Goal: Obtain resource: Download file/media

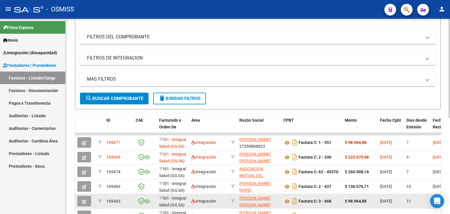
scroll to position [88, 0]
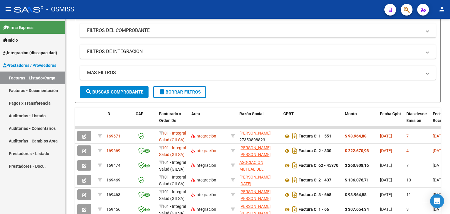
click at [17, 41] on span "Inicio" at bounding box center [10, 40] width 15 height 6
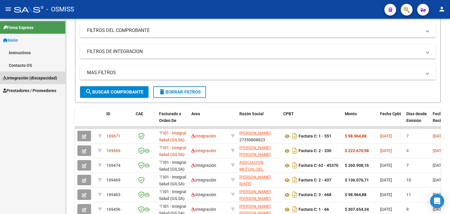
click at [16, 78] on span "Integración (discapacidad)" at bounding box center [30, 78] width 54 height 6
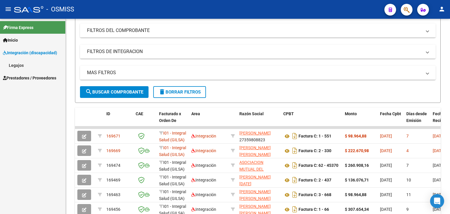
click at [13, 65] on link "Legajos" at bounding box center [32, 65] width 65 height 13
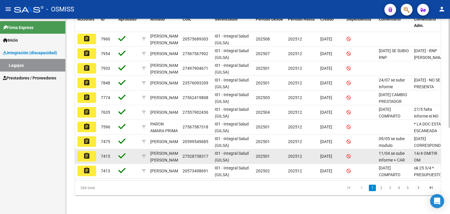
scroll to position [154, 0]
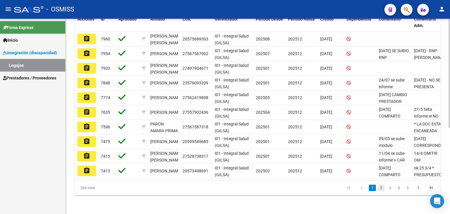
click at [380, 189] on link "2" at bounding box center [381, 188] width 7 height 6
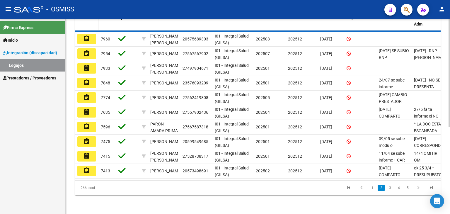
scroll to position [1, 0]
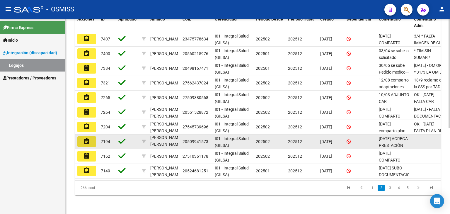
click at [86, 138] on mat-icon "assignment" at bounding box center [86, 141] width 7 height 7
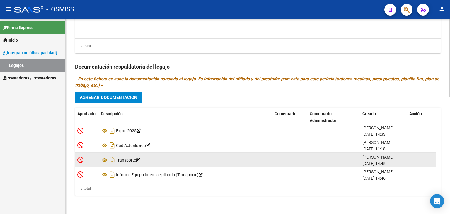
scroll to position [64, 0]
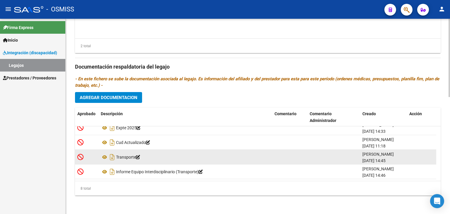
click at [131, 158] on div "Transporte" at bounding box center [185, 156] width 169 height 9
click at [112, 155] on icon "Descargar documento" at bounding box center [112, 156] width 8 height 9
